Goal: Book appointment/travel/reservation

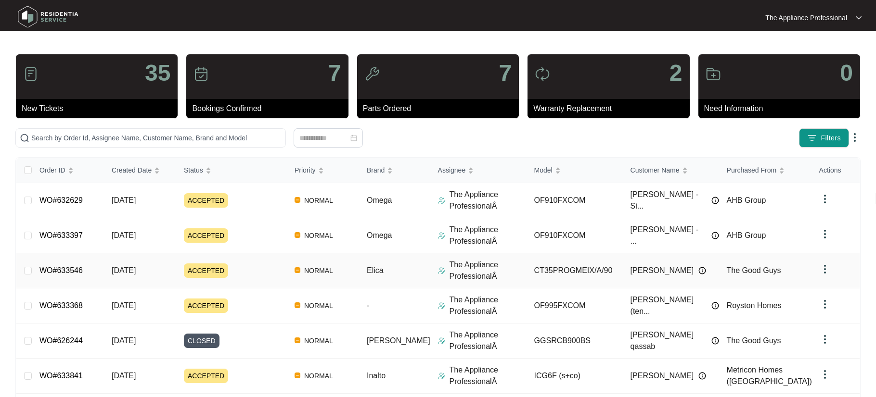
scroll to position [2, 0]
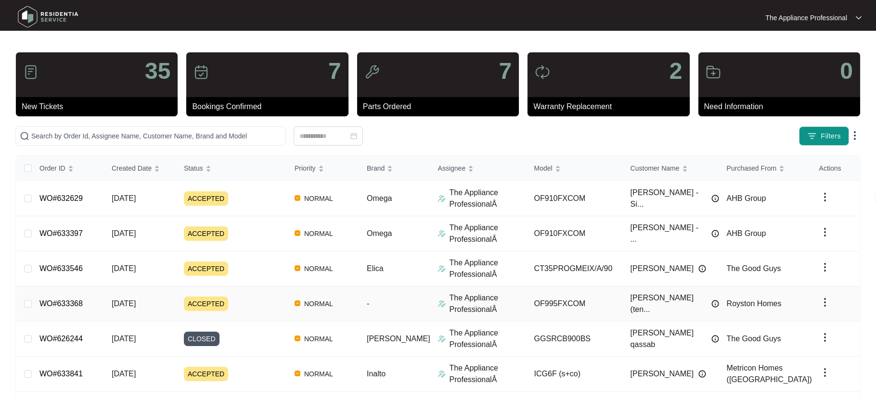
click at [209, 306] on span "ACCEPTED" at bounding box center [206, 304] width 44 height 14
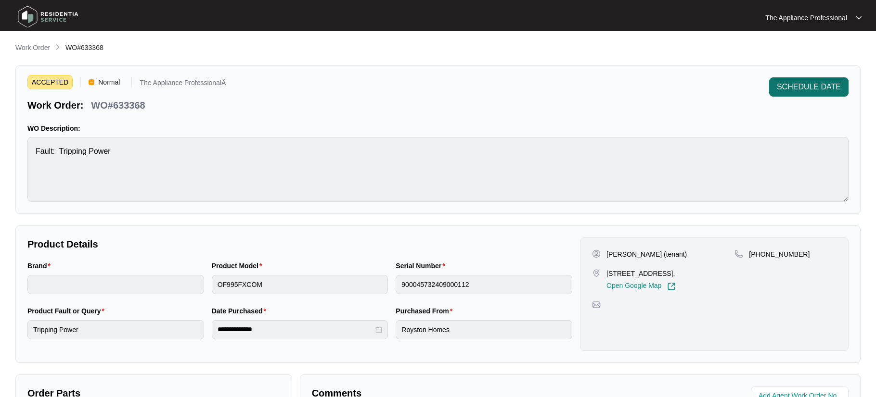
click at [812, 90] on span "SCHEDULE DATE" at bounding box center [809, 87] width 64 height 12
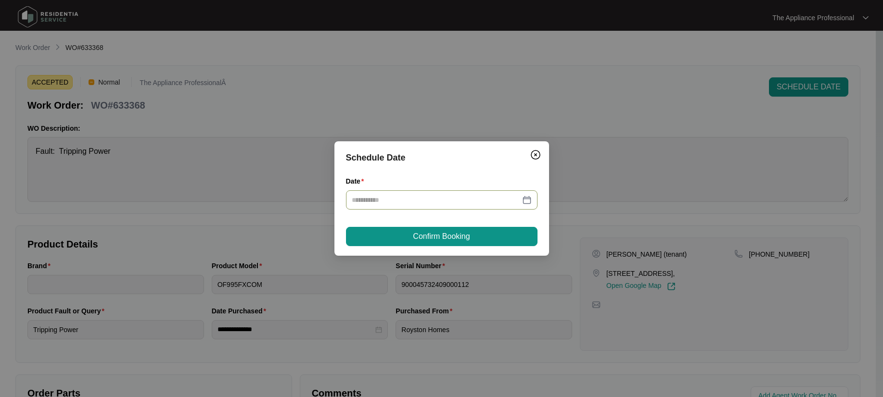
click at [529, 203] on div at bounding box center [442, 200] width 180 height 11
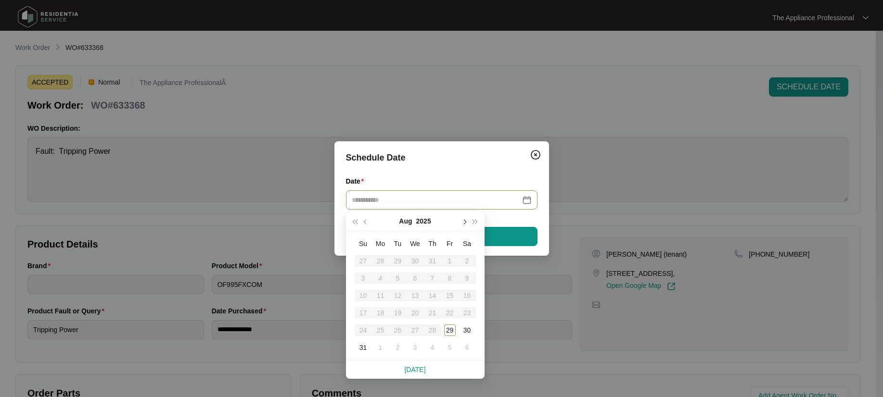
click at [464, 223] on span "button" at bounding box center [464, 222] width 5 height 5
type input "**********"
click at [433, 261] on div "4" at bounding box center [433, 261] width 12 height 12
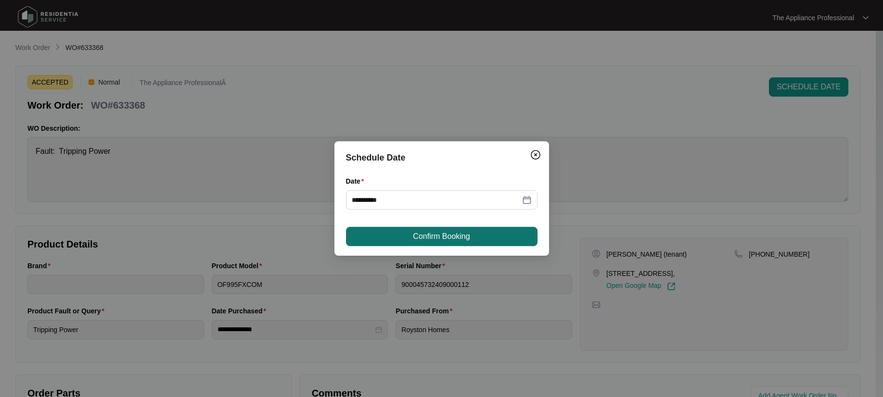
click at [434, 239] on span "Confirm Booking" at bounding box center [441, 237] width 57 height 12
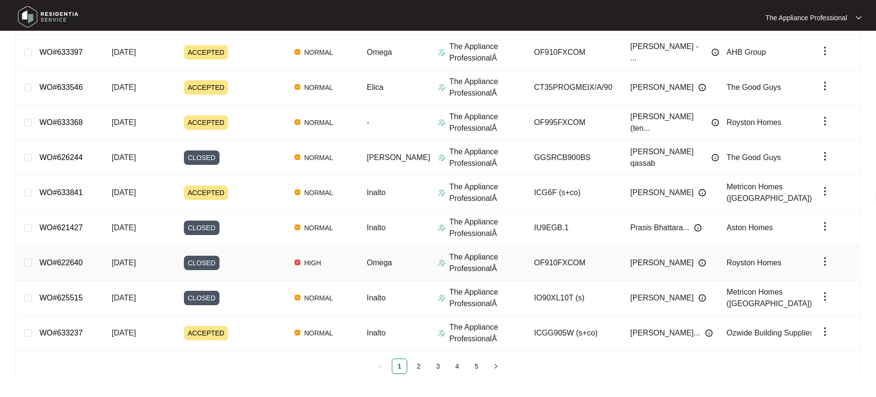
scroll to position [184, 0]
click at [420, 370] on link "2" at bounding box center [418, 366] width 14 height 14
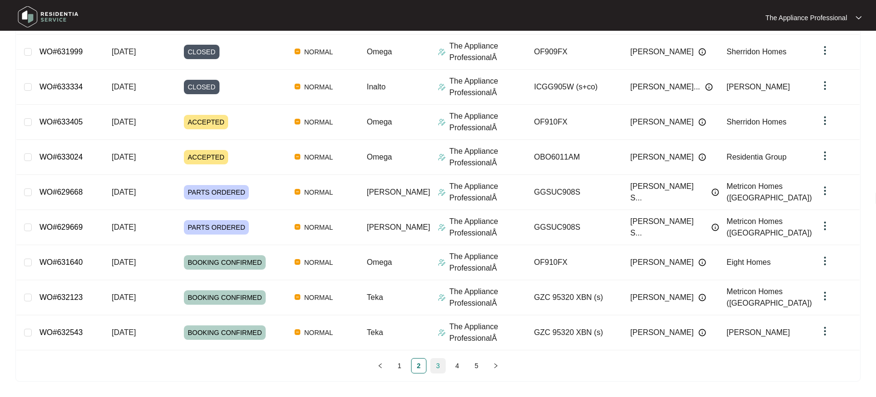
click at [434, 366] on link "3" at bounding box center [438, 366] width 14 height 14
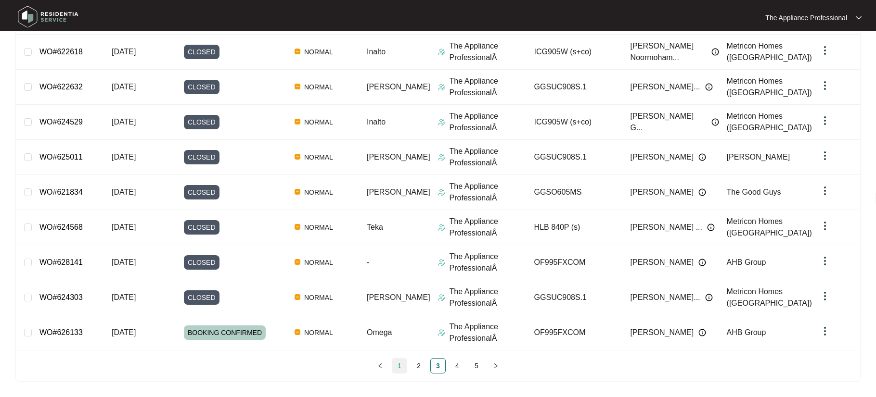
click at [395, 364] on link "1" at bounding box center [399, 366] width 14 height 14
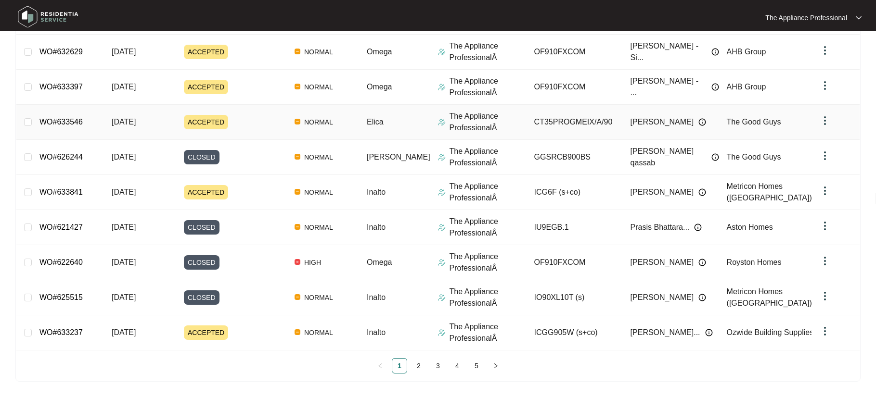
click at [206, 121] on span "ACCEPTED" at bounding box center [206, 122] width 44 height 14
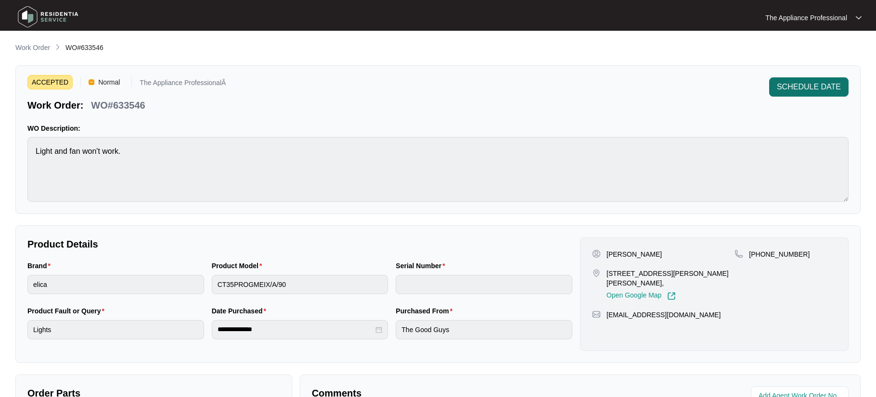
click at [829, 86] on span "SCHEDULE DATE" at bounding box center [809, 87] width 64 height 12
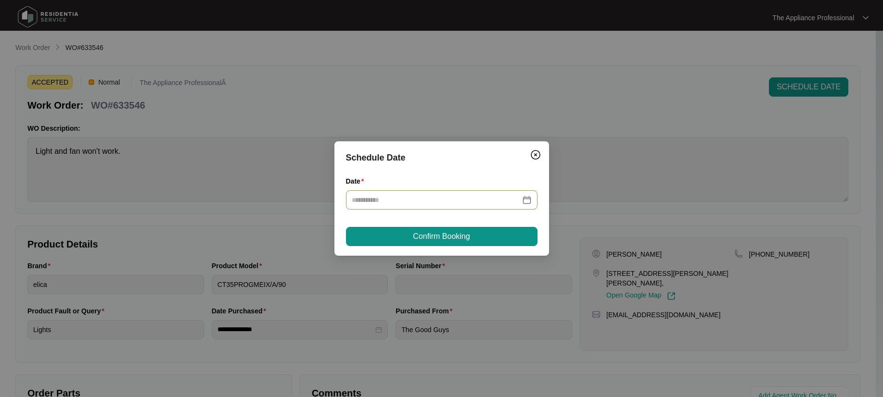
click at [483, 203] on input "Date" at bounding box center [436, 200] width 168 height 11
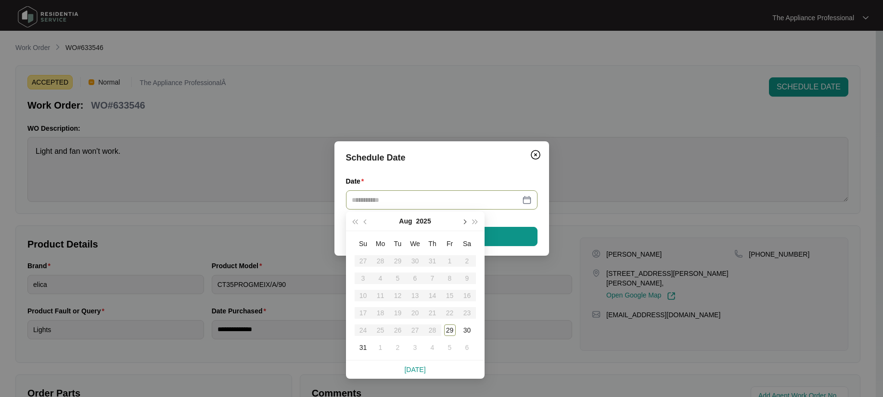
click at [466, 223] on button "button" at bounding box center [464, 221] width 11 height 19
type input "**********"
click at [448, 260] on div "5" at bounding box center [450, 261] width 12 height 12
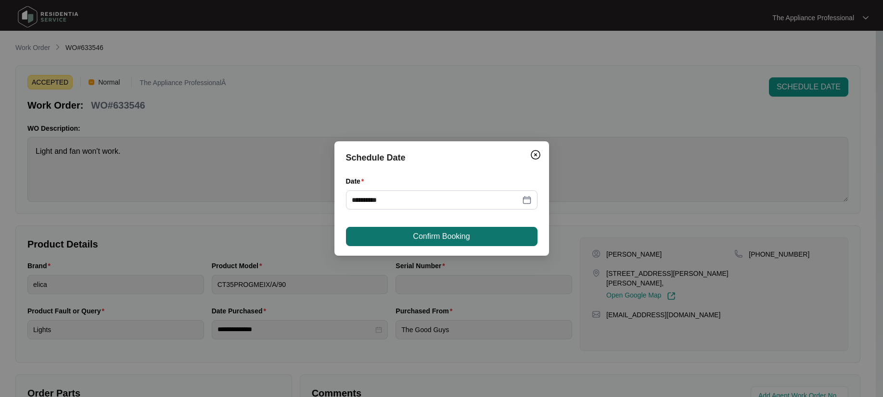
click at [448, 239] on span "Confirm Booking" at bounding box center [441, 237] width 57 height 12
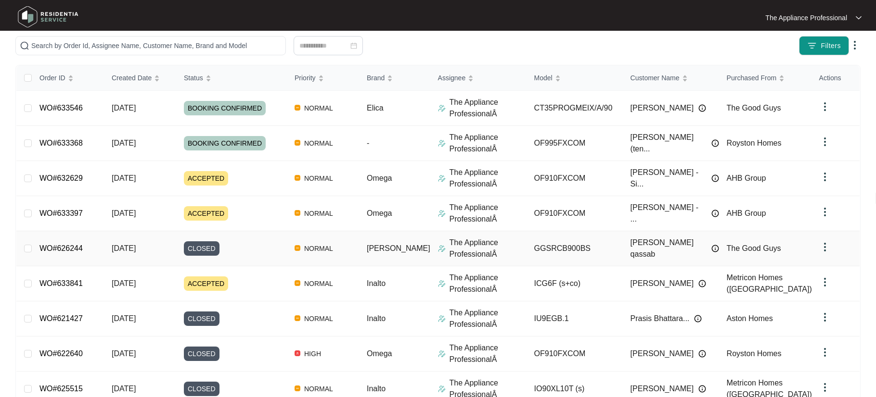
scroll to position [184, 0]
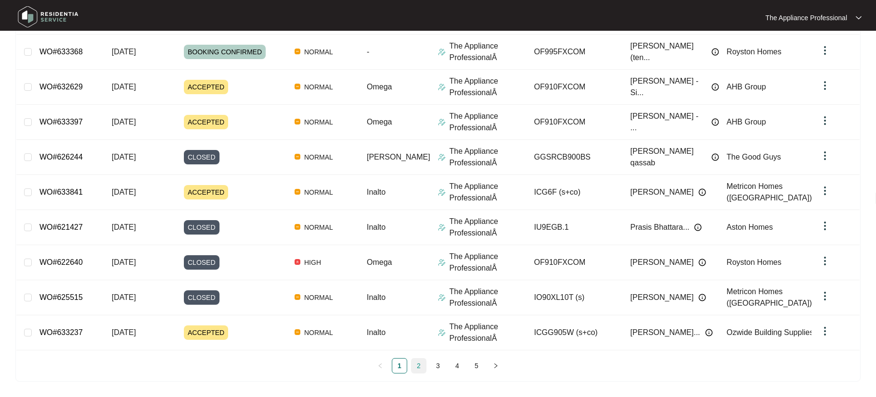
click at [420, 365] on link "2" at bounding box center [418, 366] width 14 height 14
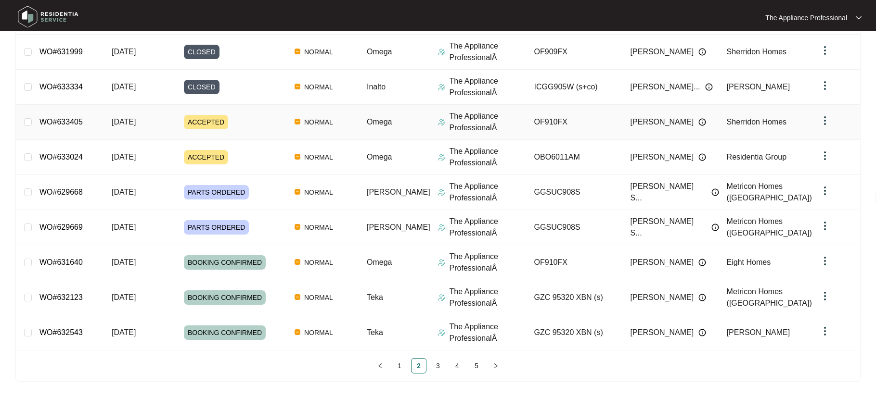
click at [217, 121] on span "ACCEPTED" at bounding box center [206, 122] width 44 height 14
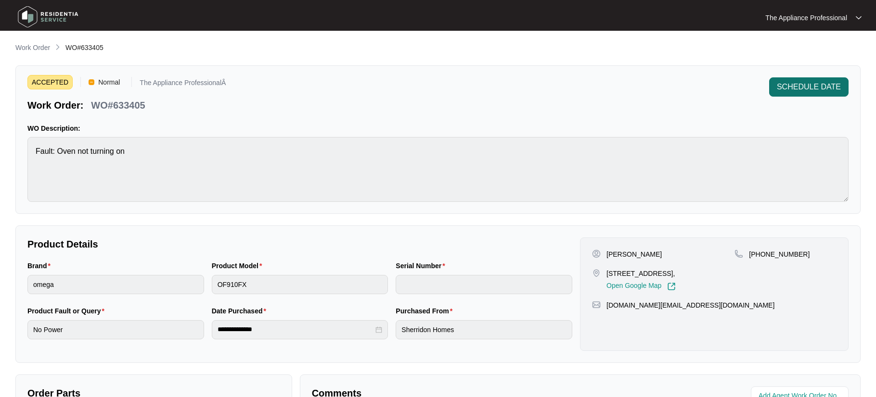
click at [784, 92] on span "SCHEDULE DATE" at bounding box center [809, 87] width 64 height 12
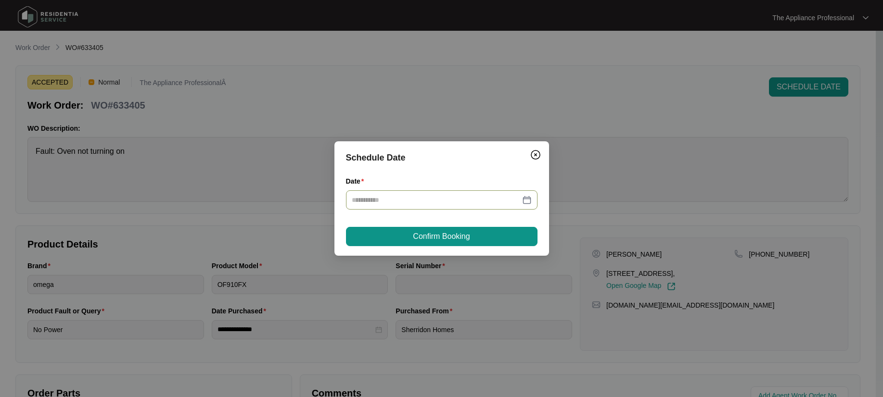
click at [528, 197] on div at bounding box center [442, 200] width 180 height 11
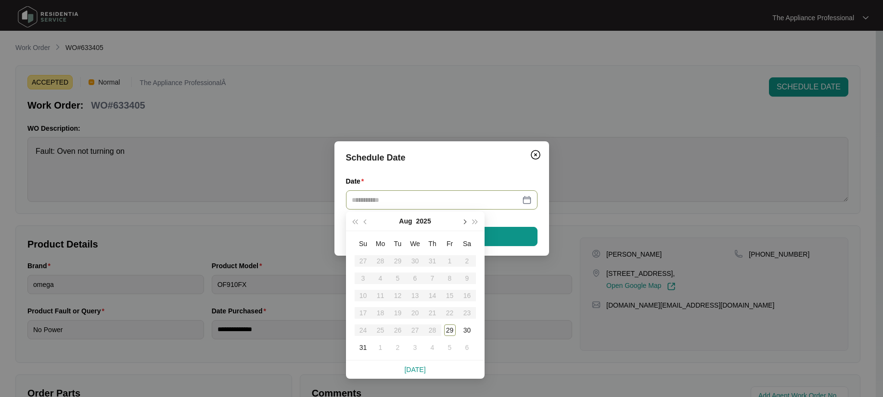
click at [462, 225] on button "button" at bounding box center [464, 221] width 11 height 19
type input "**********"
click at [448, 260] on div "5" at bounding box center [450, 261] width 12 height 12
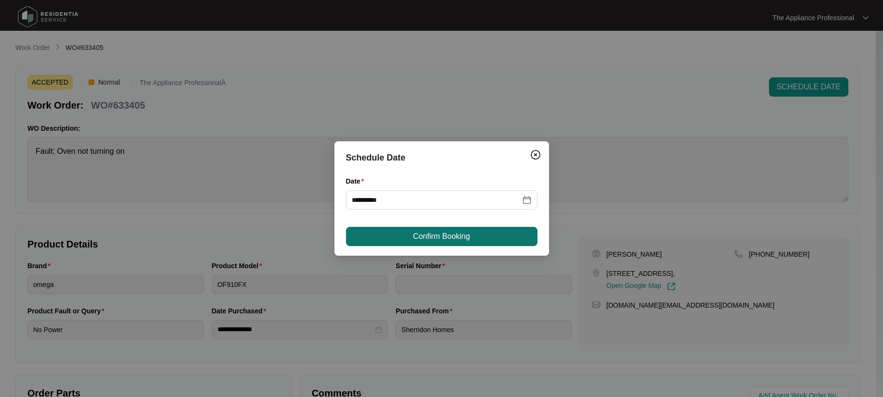
click at [445, 237] on span "Confirm Booking" at bounding box center [441, 237] width 57 height 12
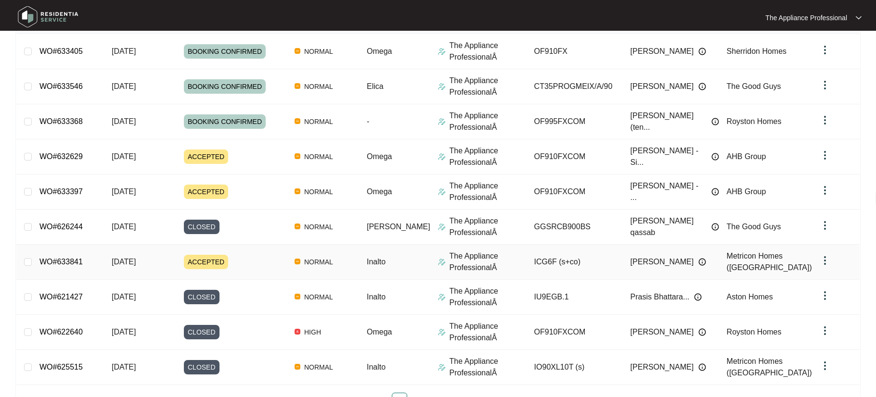
scroll to position [184, 0]
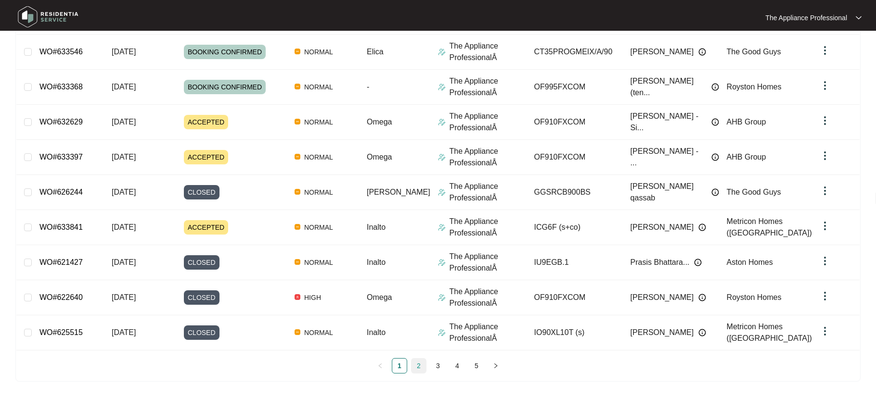
click at [415, 364] on link "2" at bounding box center [418, 366] width 14 height 14
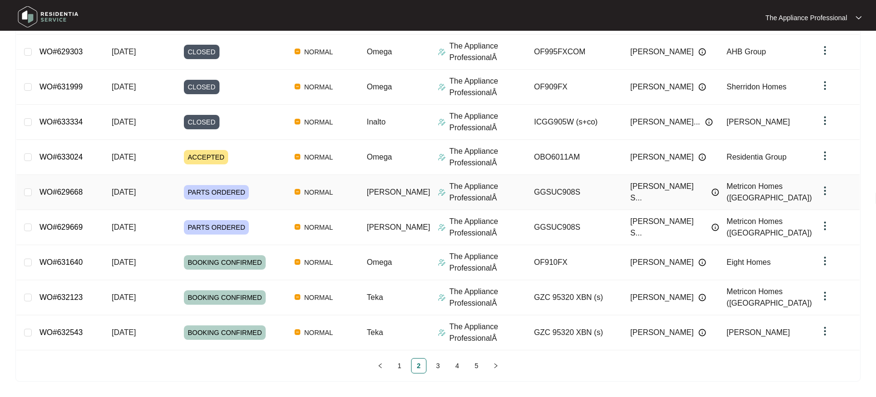
click at [227, 191] on span "PARTS ORDERED" at bounding box center [216, 192] width 65 height 14
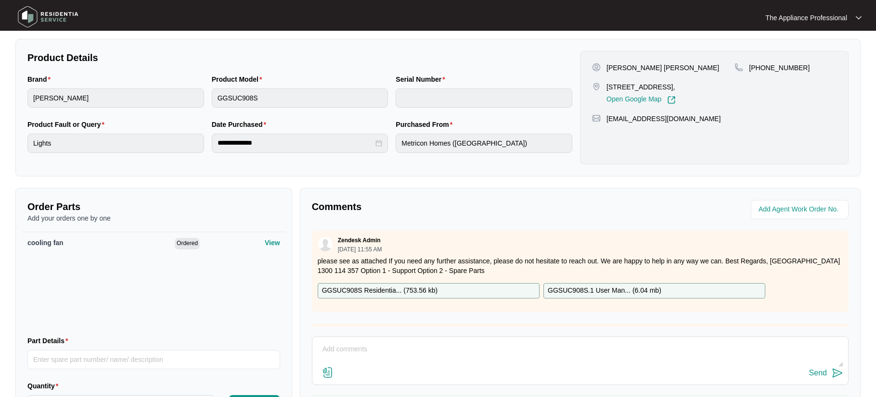
scroll to position [243, 0]
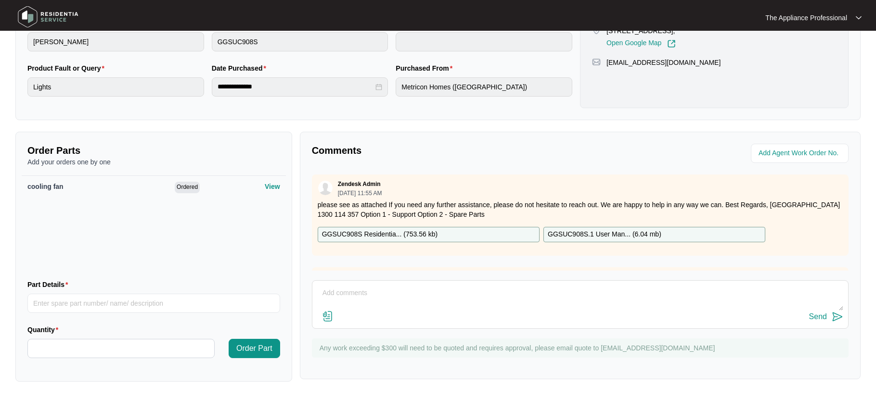
drag, startPoint x: 322, startPoint y: 288, endPoint x: 329, endPoint y: 291, distance: 8.0
click at [322, 288] on textarea at bounding box center [580, 298] width 526 height 25
type textarea "o"
type textarea "Booked in for [DATE]."
click at [815, 317] on div "Send" at bounding box center [818, 317] width 18 height 9
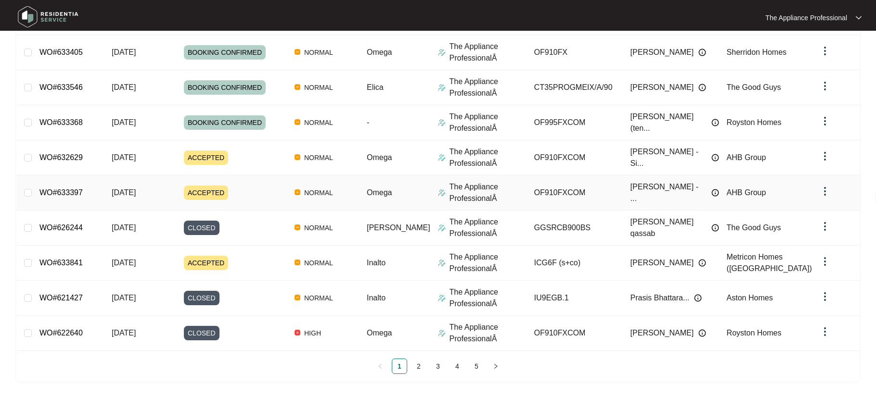
scroll to position [184, 0]
click at [417, 365] on link "2" at bounding box center [418, 366] width 14 height 14
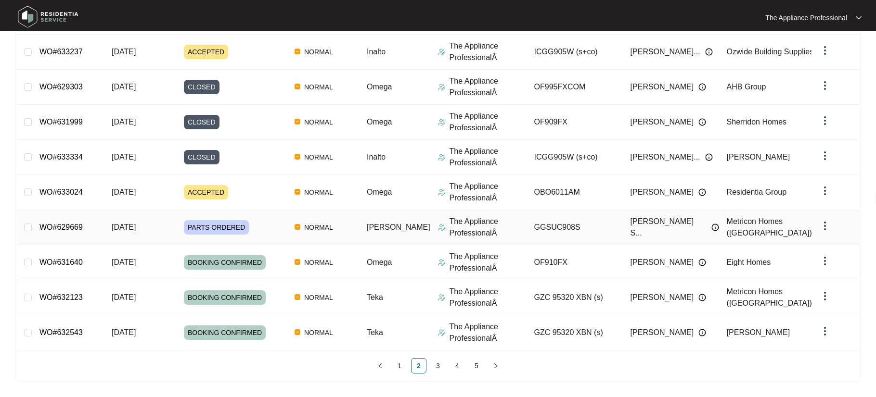
click at [239, 231] on span "PARTS ORDERED" at bounding box center [216, 227] width 65 height 14
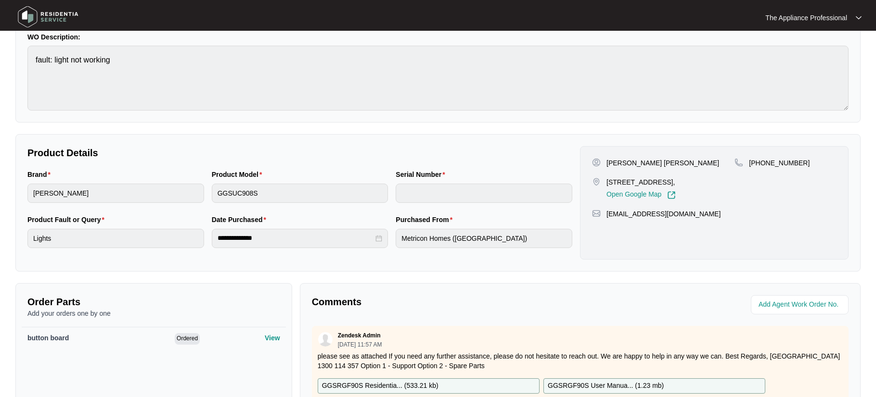
scroll to position [243, 0]
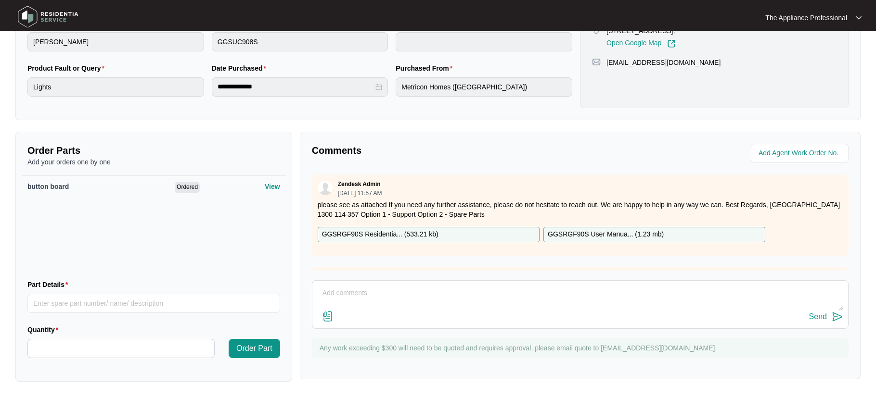
click at [327, 288] on textarea at bounding box center [580, 298] width 526 height 25
type textarea "o"
type textarea "Booked in for [DATE]."
click at [821, 315] on div "Send" at bounding box center [818, 317] width 18 height 9
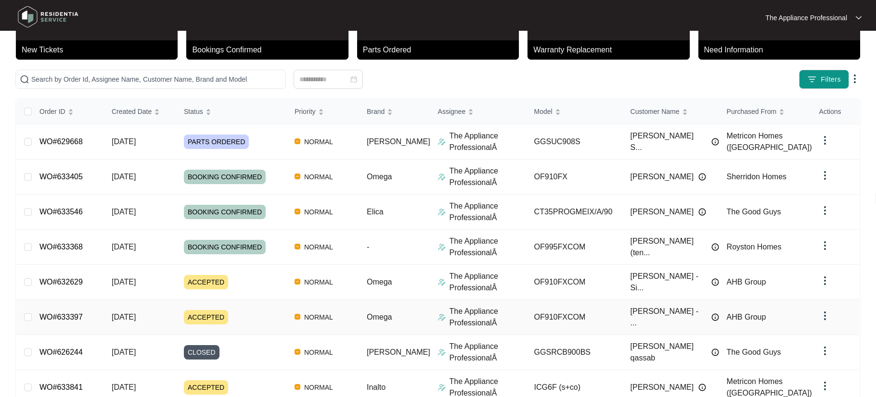
scroll to position [184, 0]
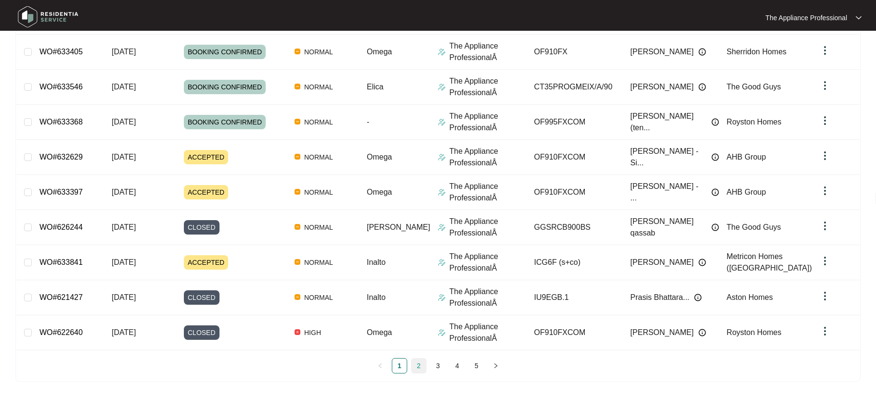
click at [419, 368] on link "2" at bounding box center [418, 366] width 14 height 14
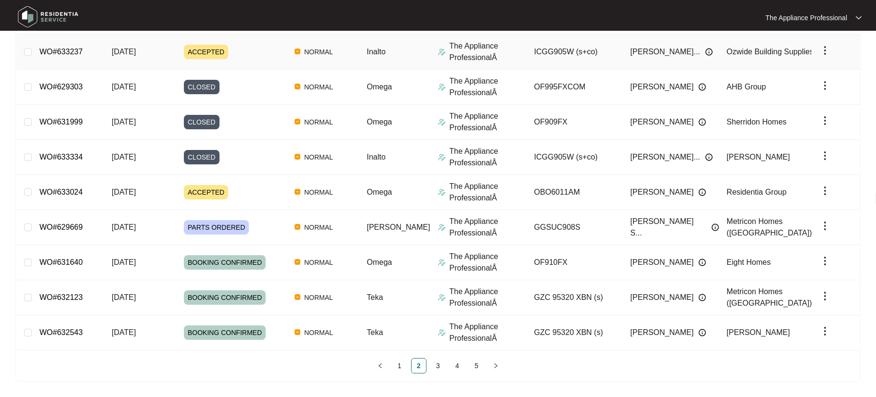
click at [228, 48] on span "ACCEPTED" at bounding box center [206, 52] width 44 height 14
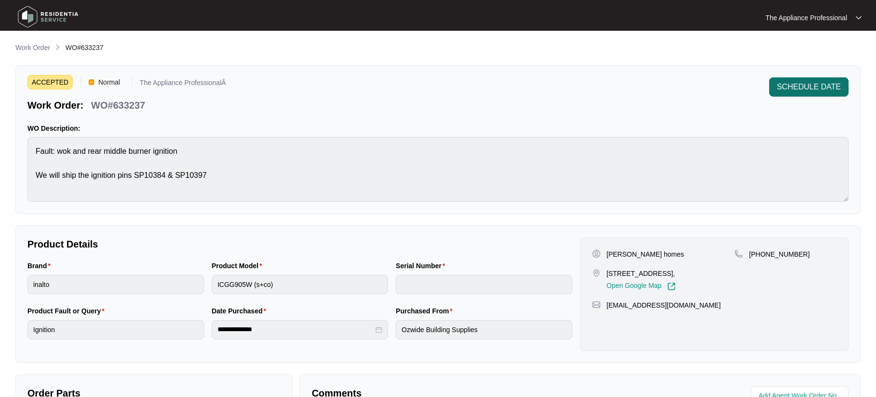
click at [802, 89] on span "SCHEDULE DATE" at bounding box center [809, 87] width 64 height 12
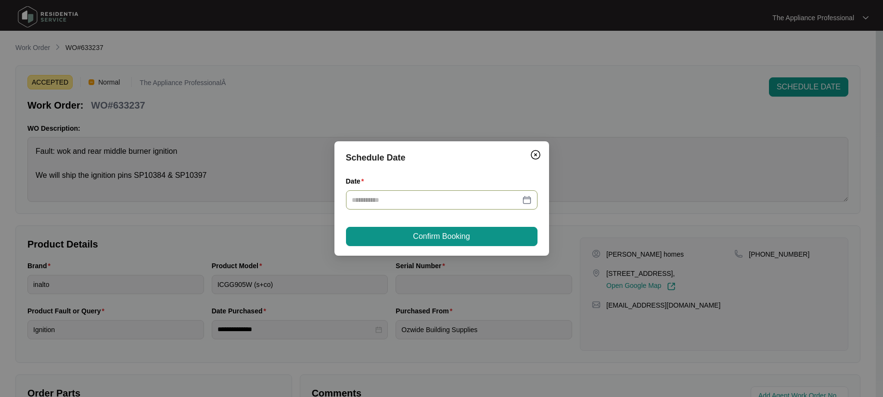
click at [528, 203] on div at bounding box center [442, 200] width 180 height 11
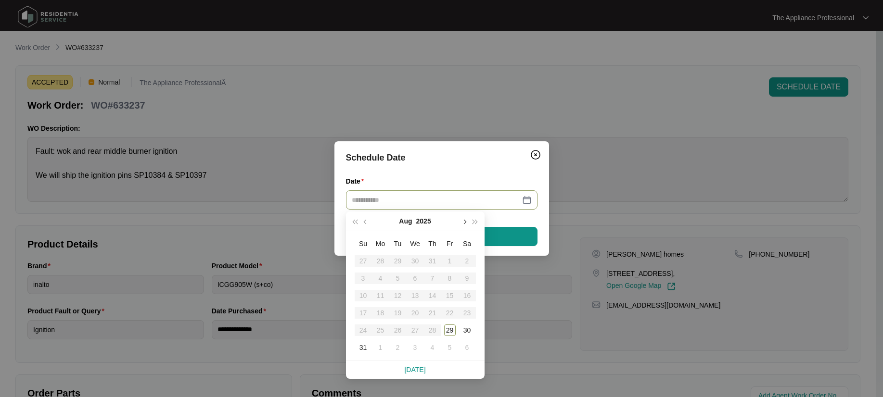
click at [463, 225] on button "button" at bounding box center [464, 221] width 11 height 19
click at [429, 262] on div "4" at bounding box center [433, 261] width 12 height 12
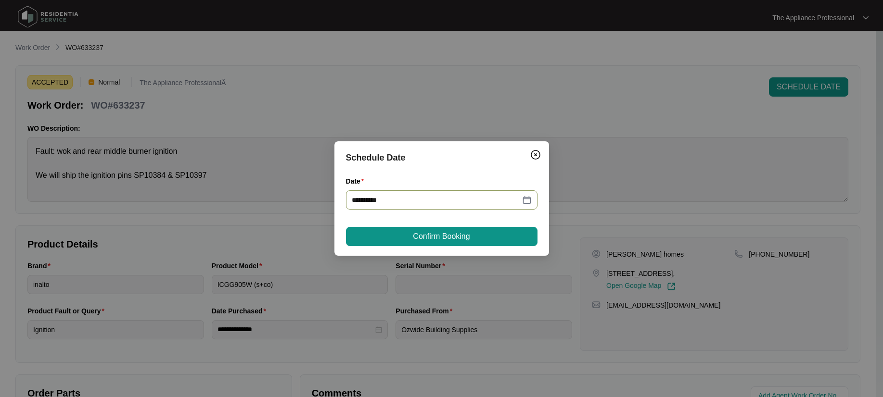
type input "**********"
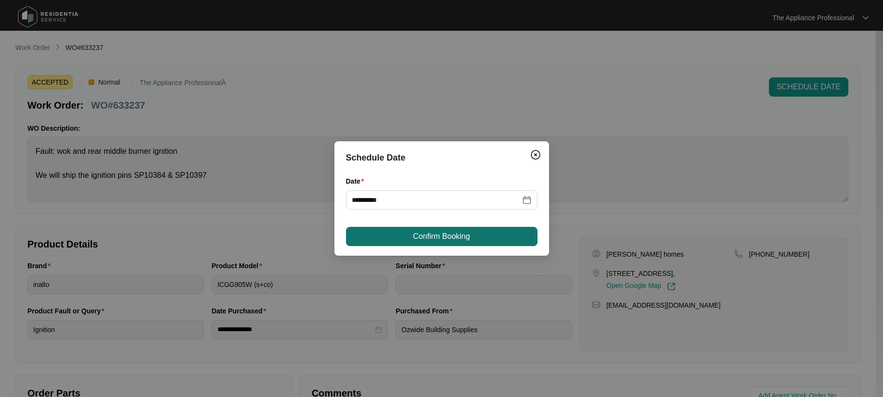
click at [431, 240] on span "Confirm Booking" at bounding box center [441, 237] width 57 height 12
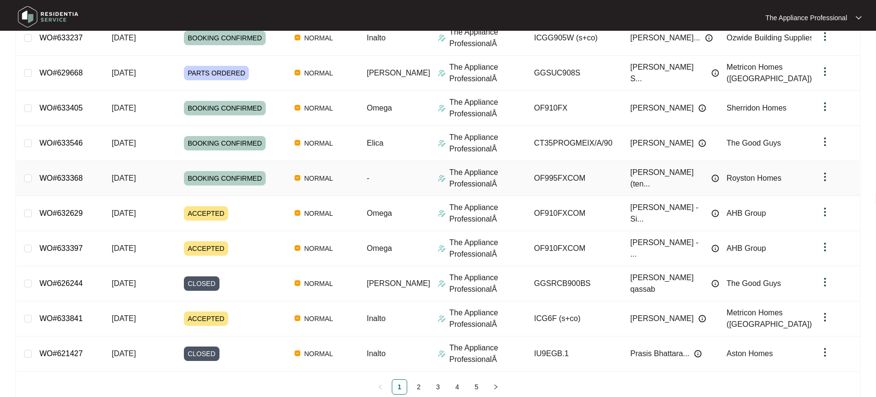
scroll to position [184, 0]
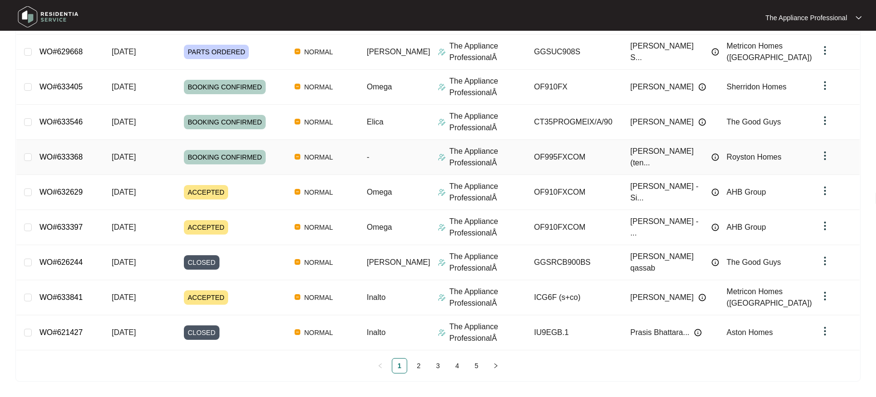
click at [251, 161] on span "BOOKING CONFIRMED" at bounding box center [225, 157] width 82 height 14
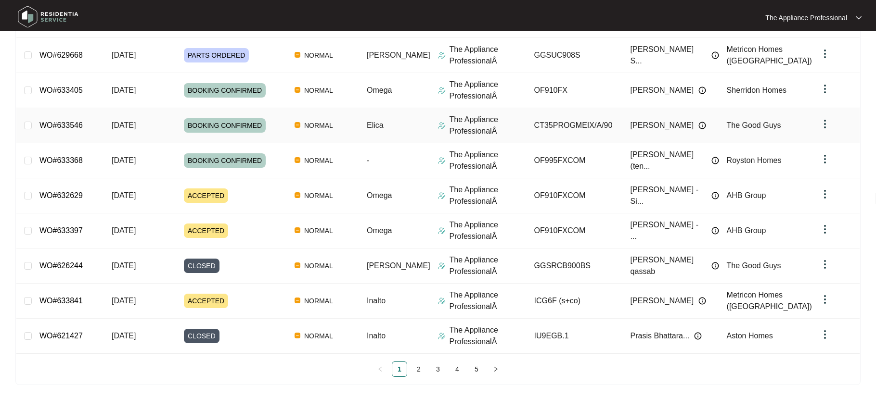
scroll to position [184, 0]
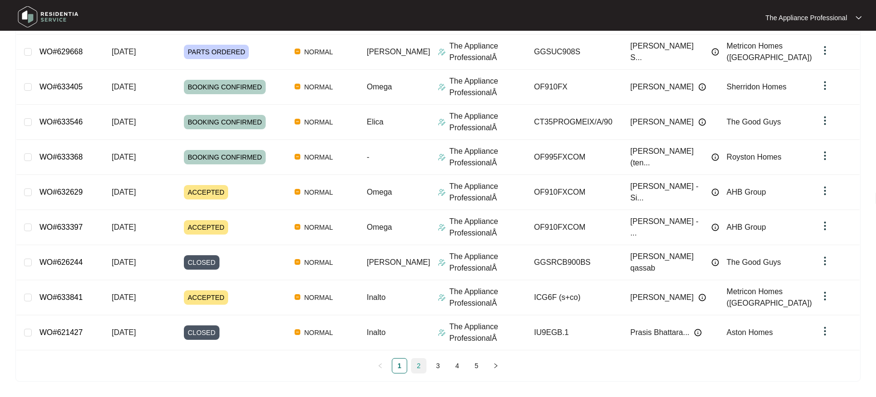
click at [422, 367] on link "2" at bounding box center [418, 366] width 14 height 14
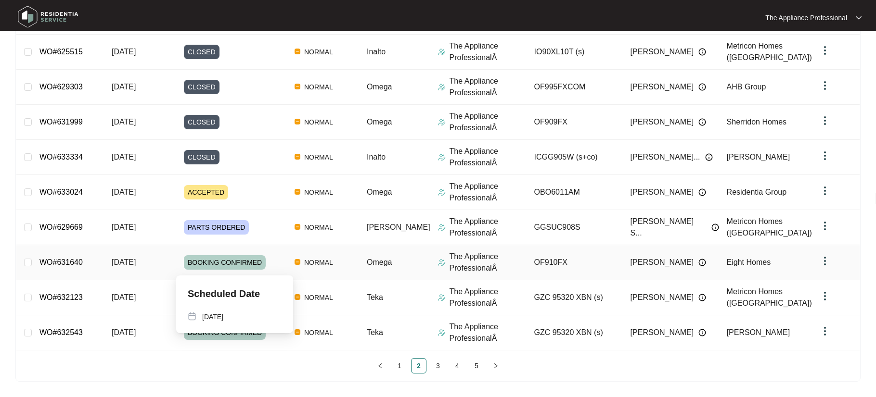
click at [266, 259] on span "BOOKING CONFIRMED" at bounding box center [225, 262] width 82 height 14
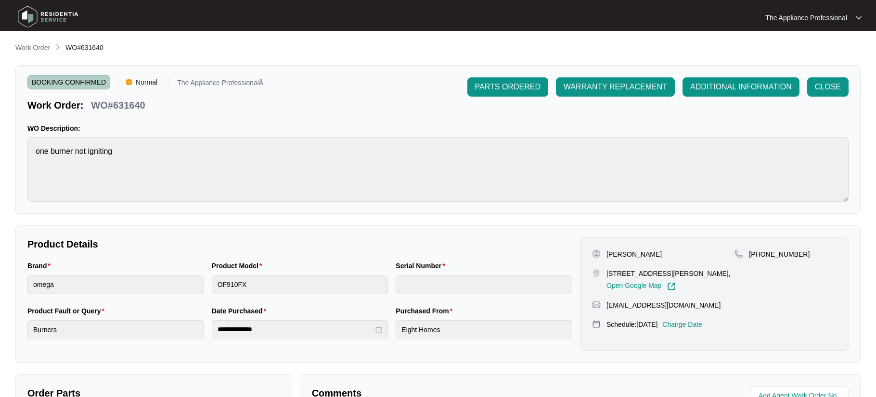
click at [688, 326] on p "Change Date" at bounding box center [682, 325] width 40 height 10
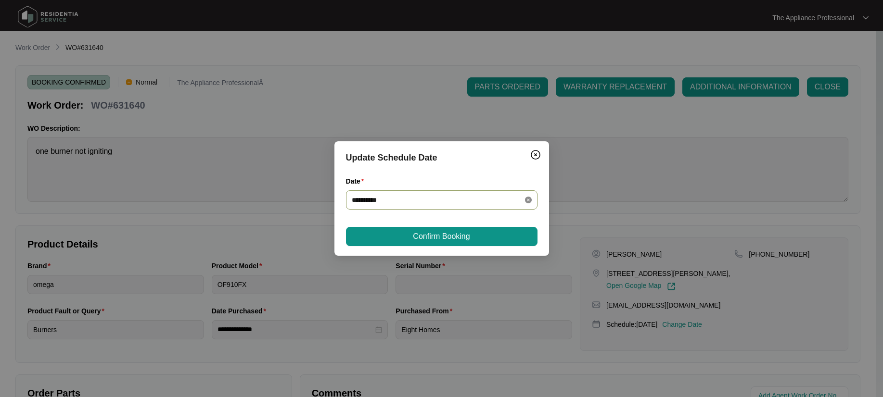
click at [525, 202] on icon "close-circle" at bounding box center [528, 200] width 7 height 7
click at [466, 202] on input "Date" at bounding box center [436, 200] width 168 height 11
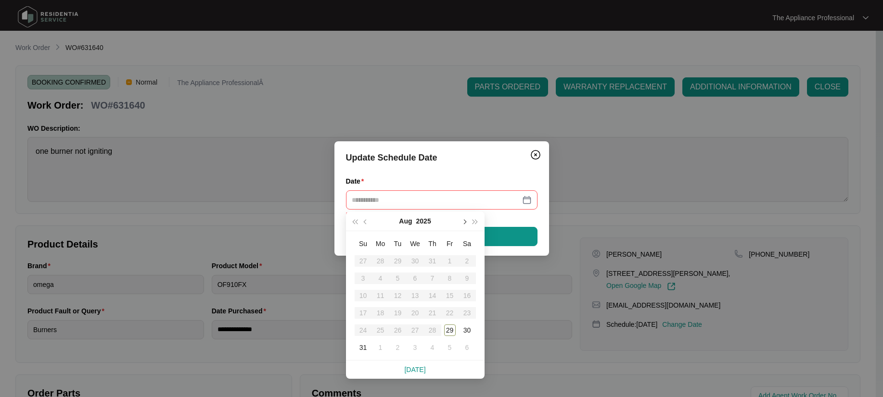
click at [463, 221] on span "button" at bounding box center [464, 222] width 5 height 5
click at [434, 262] on div "4" at bounding box center [433, 261] width 12 height 12
type input "**********"
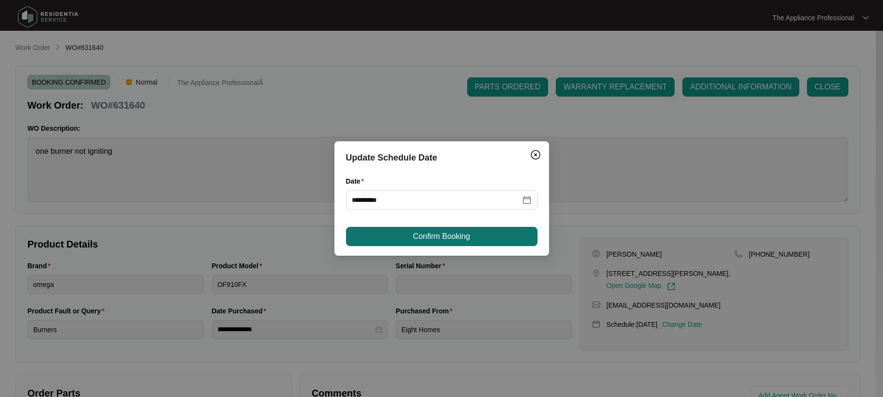
click at [437, 233] on span "Confirm Booking" at bounding box center [441, 237] width 57 height 12
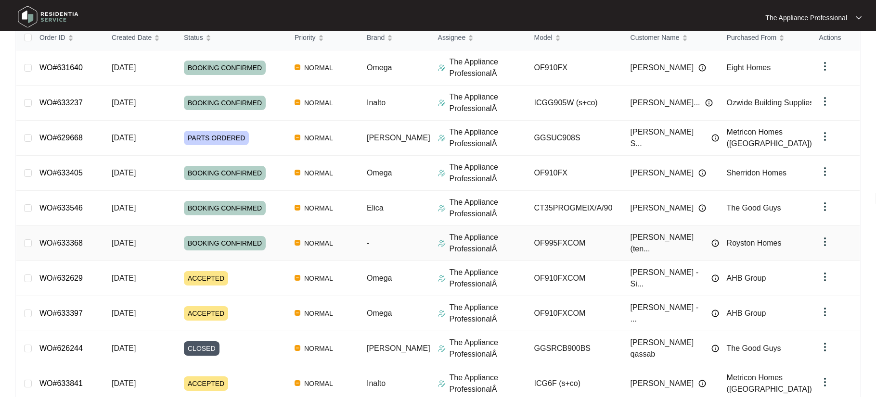
scroll to position [184, 0]
